Goal: Information Seeking & Learning: Check status

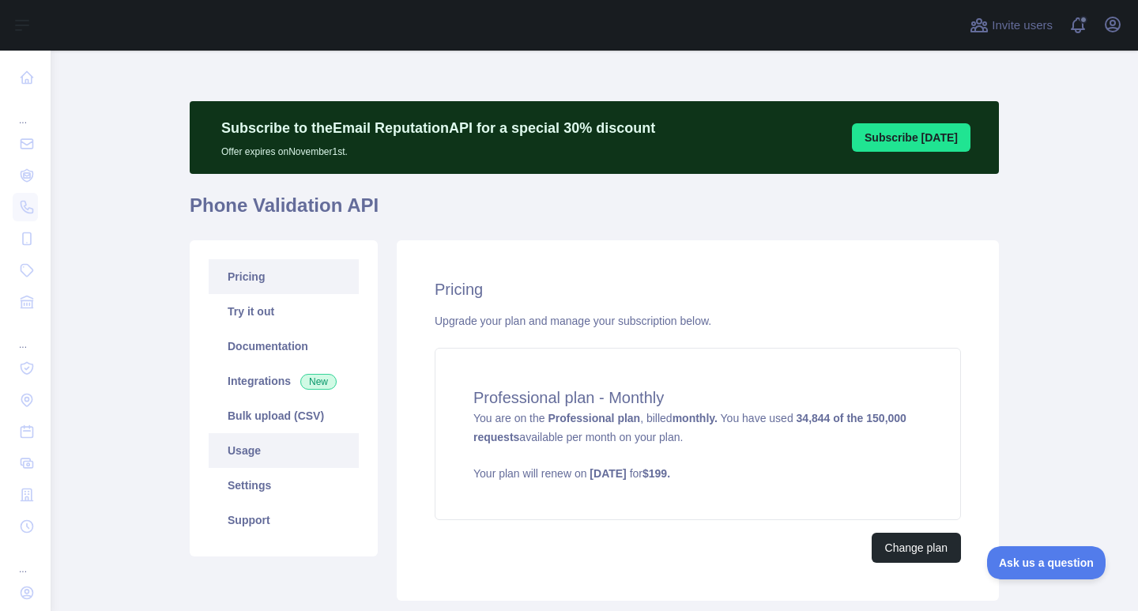
click at [308, 462] on link "Usage" at bounding box center [284, 450] width 150 height 35
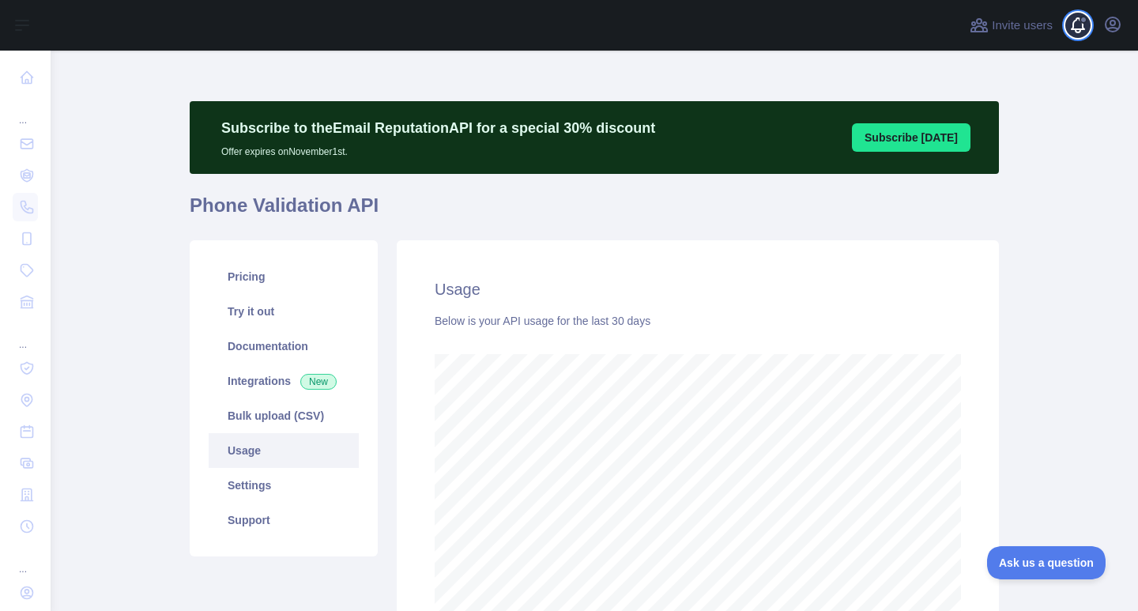
click at [1075, 23] on span at bounding box center [1084, 25] width 32 height 51
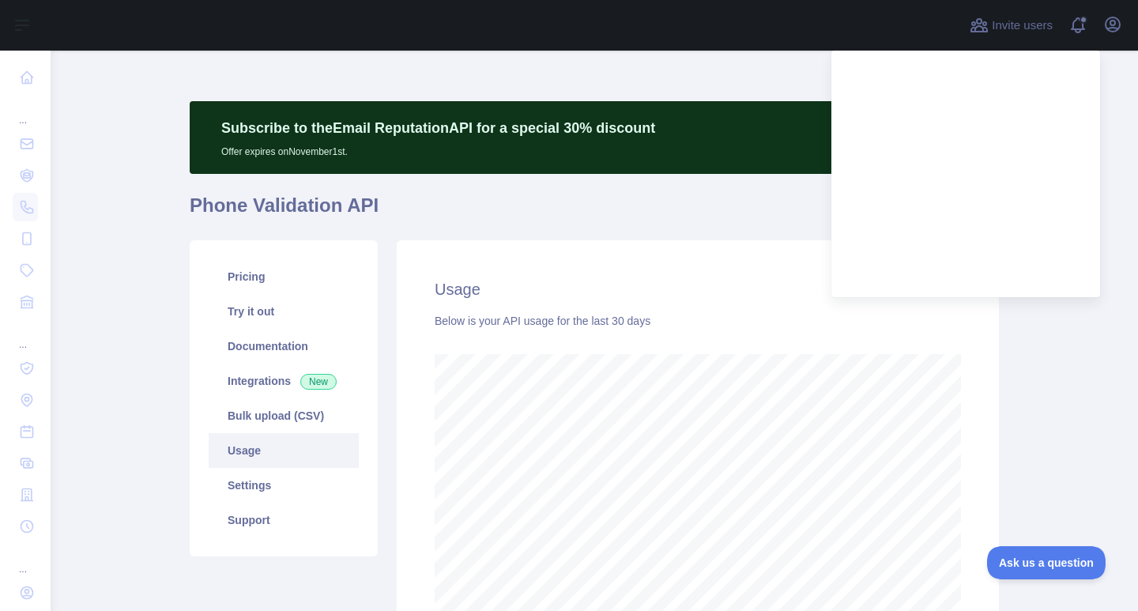
click at [1086, 331] on main "Subscribe to the Email Reputation API for a special 30 % discount Offer expires…" at bounding box center [594, 331] width 1087 height 560
